Goal: Task Accomplishment & Management: Use online tool/utility

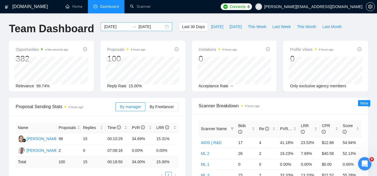
click at [113, 26] on input "[DATE]" at bounding box center [116, 27] width 25 height 6
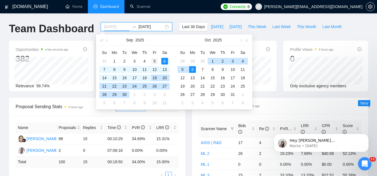
type input "[DATE]"
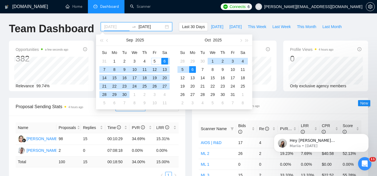
click at [156, 64] on div "5" at bounding box center [154, 61] width 7 height 7
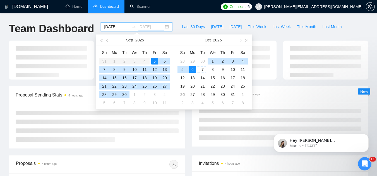
type input "[DATE]"
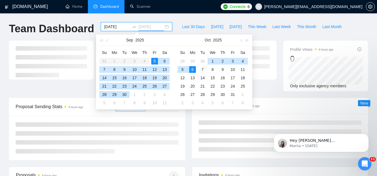
click at [192, 69] on div "6" at bounding box center [192, 69] width 7 height 7
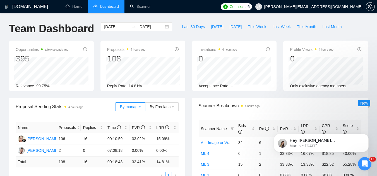
click at [169, 38] on div "[DATE] [DATE]" at bounding box center [136, 31] width 78 height 18
click at [104, 26] on input "[DATE]" at bounding box center [116, 27] width 25 height 6
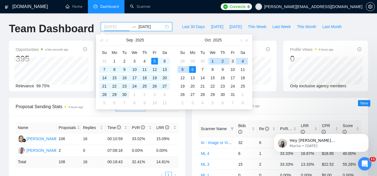
type input "[DATE]"
click at [233, 62] on div "3" at bounding box center [232, 61] width 7 height 7
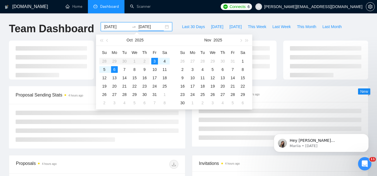
type input "[DATE]"
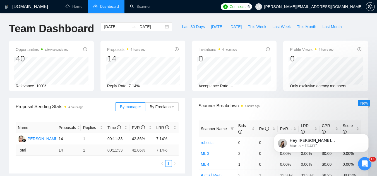
click at [187, 92] on div "Opportunities a few seconds ago 40 Relevance 100% Proposals 4 hours ago 14 [DAT…" at bounding box center [188, 69] width 365 height 57
click at [107, 28] on input "[DATE]" at bounding box center [116, 27] width 25 height 6
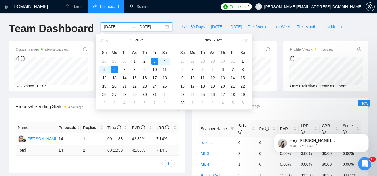
type input "[DATE]"
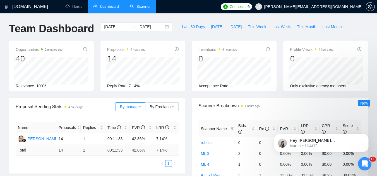
click at [150, 8] on link "Scanner" at bounding box center [140, 6] width 21 height 5
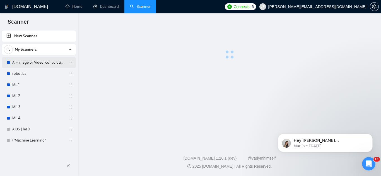
click at [21, 67] on link "AI - Image or Video, convolutional" at bounding box center [38, 62] width 53 height 11
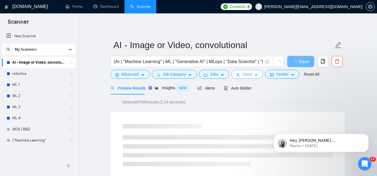
click at [251, 77] on button "Client" at bounding box center [247, 74] width 32 height 9
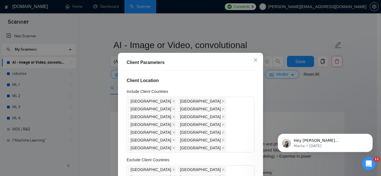
click at [305, 93] on div "Client Parameters Client Location Include Client Countries [GEOGRAPHIC_DATA] [G…" at bounding box center [190, 88] width 381 height 176
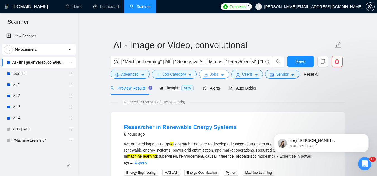
click at [217, 76] on button "Jobs" at bounding box center [214, 74] width 30 height 9
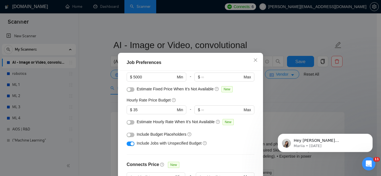
scroll to position [56, 0]
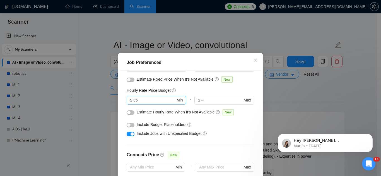
click at [146, 103] on input "35" at bounding box center [154, 100] width 42 height 6
type input "3"
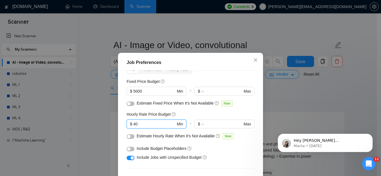
scroll to position [0, 0]
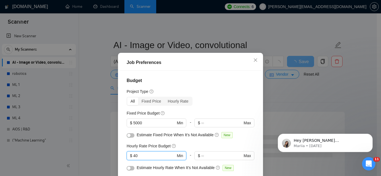
type input "40"
click at [215, 76] on div "Budget Project Type All Fixed Price Hourly Rate Fixed Price Budget $ 5000 Min -…" at bounding box center [190, 132] width 141 height 123
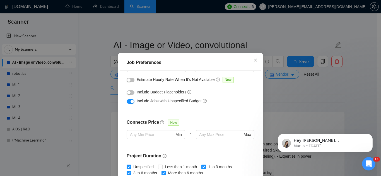
scroll to position [167, 0]
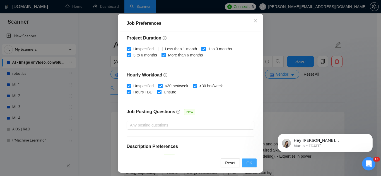
click at [250, 166] on span "OK" at bounding box center [249, 163] width 6 height 6
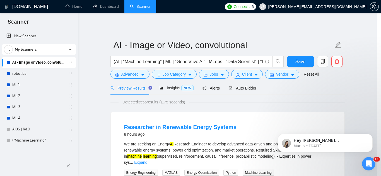
scroll to position [23, 0]
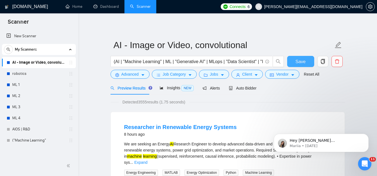
click at [298, 64] on span "Save" at bounding box center [300, 61] width 10 height 7
drag, startPoint x: 55, startPoint y: 72, endPoint x: 173, endPoint y: 89, distance: 118.5
click at [55, 72] on link "robotics" at bounding box center [38, 73] width 53 height 11
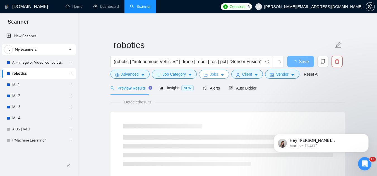
click at [216, 74] on span "Jobs" at bounding box center [214, 74] width 8 height 6
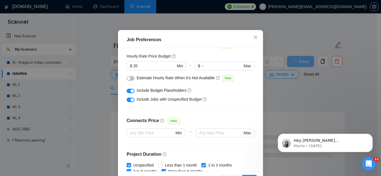
scroll to position [51, 0]
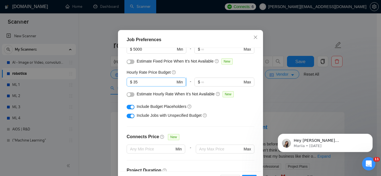
click at [149, 85] on input "35" at bounding box center [154, 82] width 42 height 6
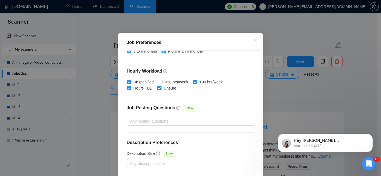
scroll to position [43, 0]
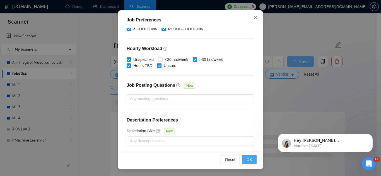
type input "40"
click at [246, 162] on span "OK" at bounding box center [249, 160] width 6 height 6
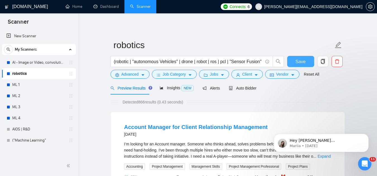
click at [297, 64] on span "Save" at bounding box center [300, 61] width 10 height 7
click at [30, 84] on link "ML 1" at bounding box center [38, 84] width 53 height 11
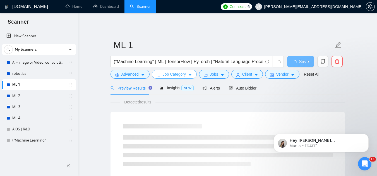
click at [174, 76] on span "Job Category" at bounding box center [174, 74] width 23 height 6
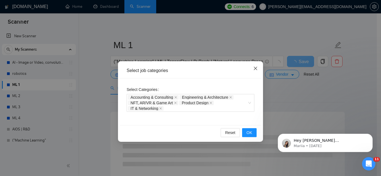
click at [252, 69] on span "Close" at bounding box center [255, 68] width 15 height 15
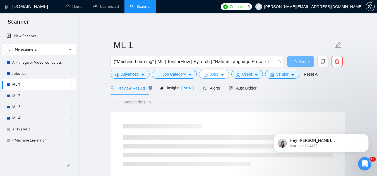
click at [216, 77] on span "Jobs" at bounding box center [214, 74] width 8 height 6
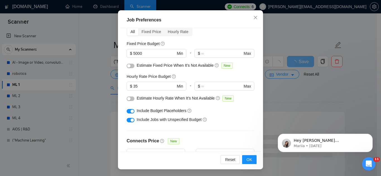
scroll to position [23, 0]
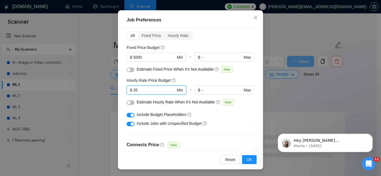
drag, startPoint x: 146, startPoint y: 88, endPoint x: 120, endPoint y: 83, distance: 26.3
click at [120, 83] on div "Budget Project Type All Fixed Price Hourly Rate Fixed Price Budget $ 5000 Min -…" at bounding box center [190, 89] width 141 height 123
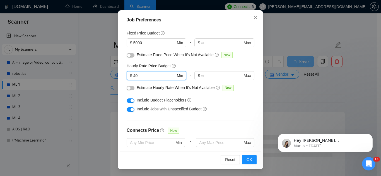
scroll to position [51, 0]
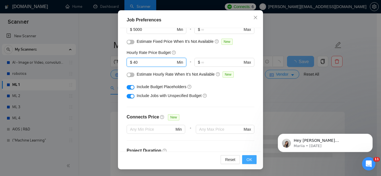
type input "40"
click at [250, 161] on span "OK" at bounding box center [249, 160] width 6 height 6
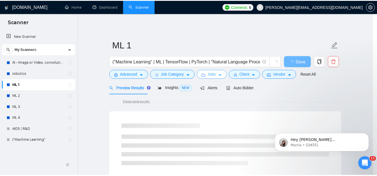
scroll to position [0, 0]
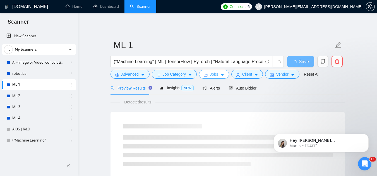
click at [207, 78] on button "Jobs" at bounding box center [214, 74] width 30 height 9
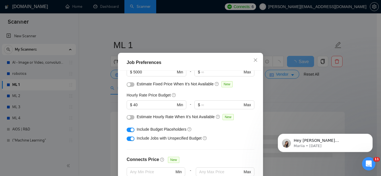
click at [343, 104] on div "Job Preferences Budget Project Type All Fixed Price Hourly Rate Fixed Price Bud…" at bounding box center [190, 88] width 381 height 176
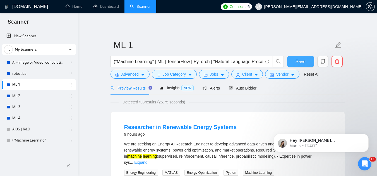
click at [292, 61] on button "Save" at bounding box center [300, 61] width 27 height 11
drag, startPoint x: 15, startPoint y: 100, endPoint x: 122, endPoint y: 103, distance: 106.5
click at [15, 100] on link "ML 2" at bounding box center [38, 96] width 53 height 11
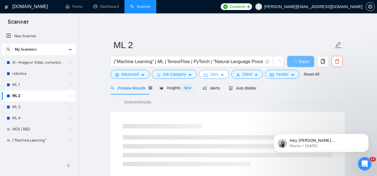
click at [222, 72] on button "Jobs" at bounding box center [214, 74] width 30 height 9
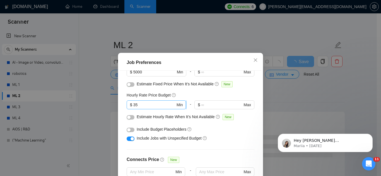
click at [140, 106] on input "35" at bounding box center [154, 105] width 42 height 6
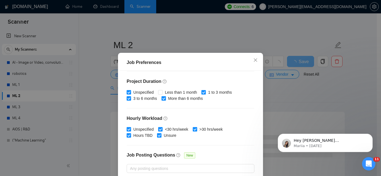
scroll to position [190, 0]
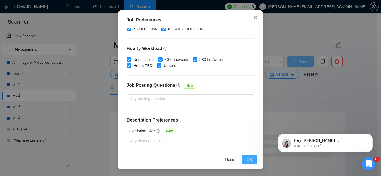
type input "40"
click at [248, 156] on button "OK" at bounding box center [249, 160] width 14 height 9
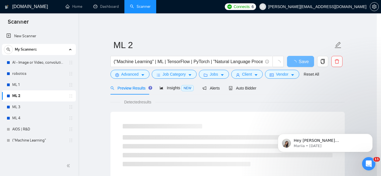
scroll to position [23, 0]
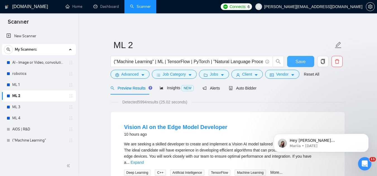
click at [304, 67] on button "Save" at bounding box center [300, 61] width 27 height 11
click at [17, 108] on link "ML 3" at bounding box center [38, 107] width 53 height 11
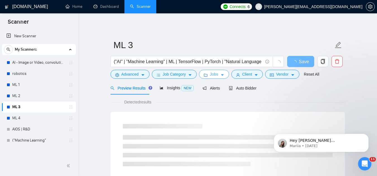
click at [211, 73] on span "Jobs" at bounding box center [214, 74] width 8 height 6
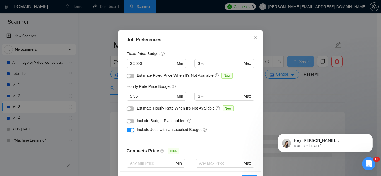
scroll to position [23, 0]
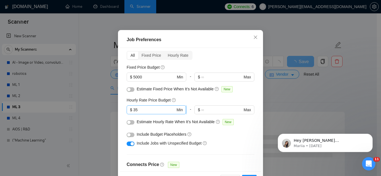
click at [148, 113] on input "35" at bounding box center [154, 110] width 42 height 6
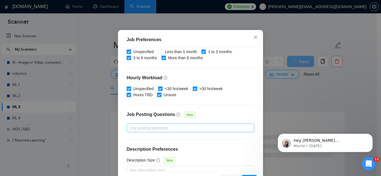
scroll to position [190, 0]
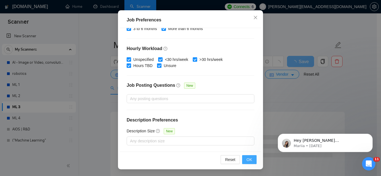
type input "40"
click at [248, 156] on button "OK" at bounding box center [249, 160] width 14 height 9
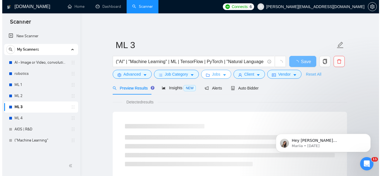
scroll to position [0, 0]
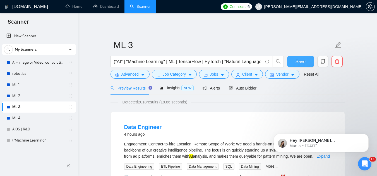
click at [302, 62] on span "Save" at bounding box center [300, 61] width 10 height 7
drag, startPoint x: 28, startPoint y: 118, endPoint x: 169, endPoint y: 89, distance: 144.0
click at [28, 118] on link "ML 4" at bounding box center [38, 118] width 53 height 11
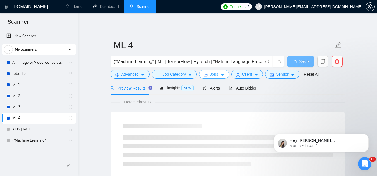
click at [206, 77] on icon "folder" at bounding box center [206, 75] width 4 height 4
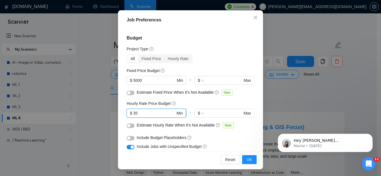
click at [156, 114] on input "35" at bounding box center [154, 113] width 42 height 6
type input "40"
click at [247, 159] on span "OK" at bounding box center [249, 160] width 6 height 6
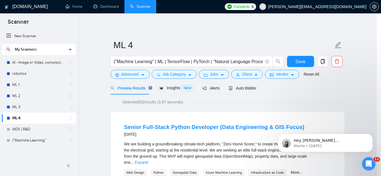
scroll to position [23, 0]
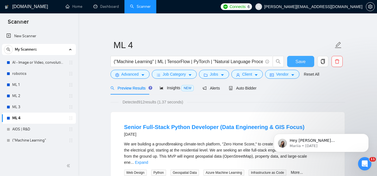
click at [301, 64] on span "Save" at bounding box center [300, 61] width 10 height 7
drag, startPoint x: 28, startPoint y: 127, endPoint x: 167, endPoint y: 96, distance: 142.3
click at [28, 127] on link "AIOS | R&D" at bounding box center [38, 129] width 53 height 11
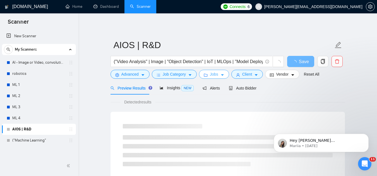
click at [206, 78] on button "Jobs" at bounding box center [214, 74] width 30 height 9
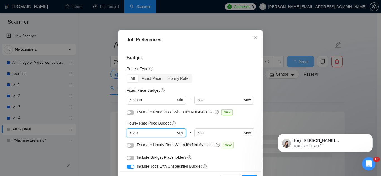
click at [143, 136] on input "30" at bounding box center [154, 133] width 42 height 6
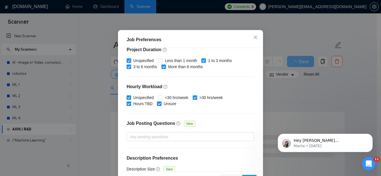
scroll to position [190, 0]
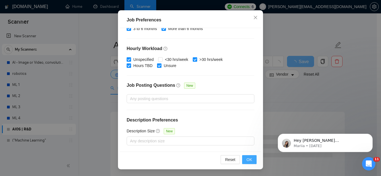
type input "35"
click at [251, 158] on button "OK" at bounding box center [249, 160] width 14 height 9
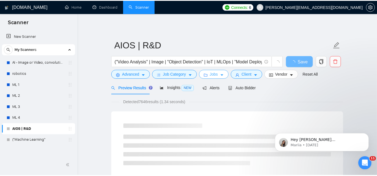
scroll to position [0, 0]
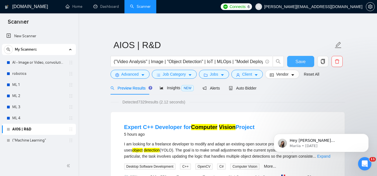
click at [296, 64] on span "Save" at bounding box center [300, 61] width 10 height 7
